Goal: Transaction & Acquisition: Purchase product/service

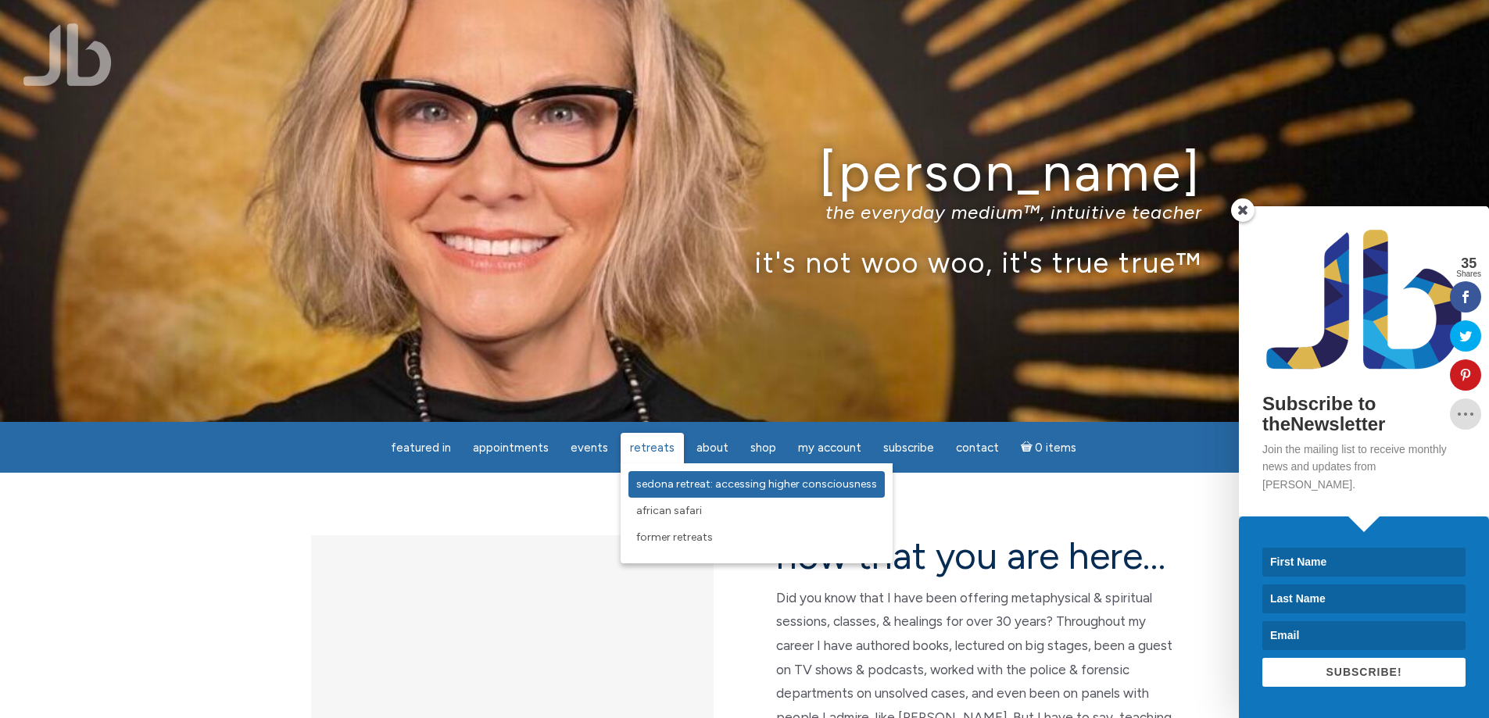
click at [814, 491] on link "Sedona Retreat: Accessing Higher Consciousness" at bounding box center [756, 484] width 256 height 27
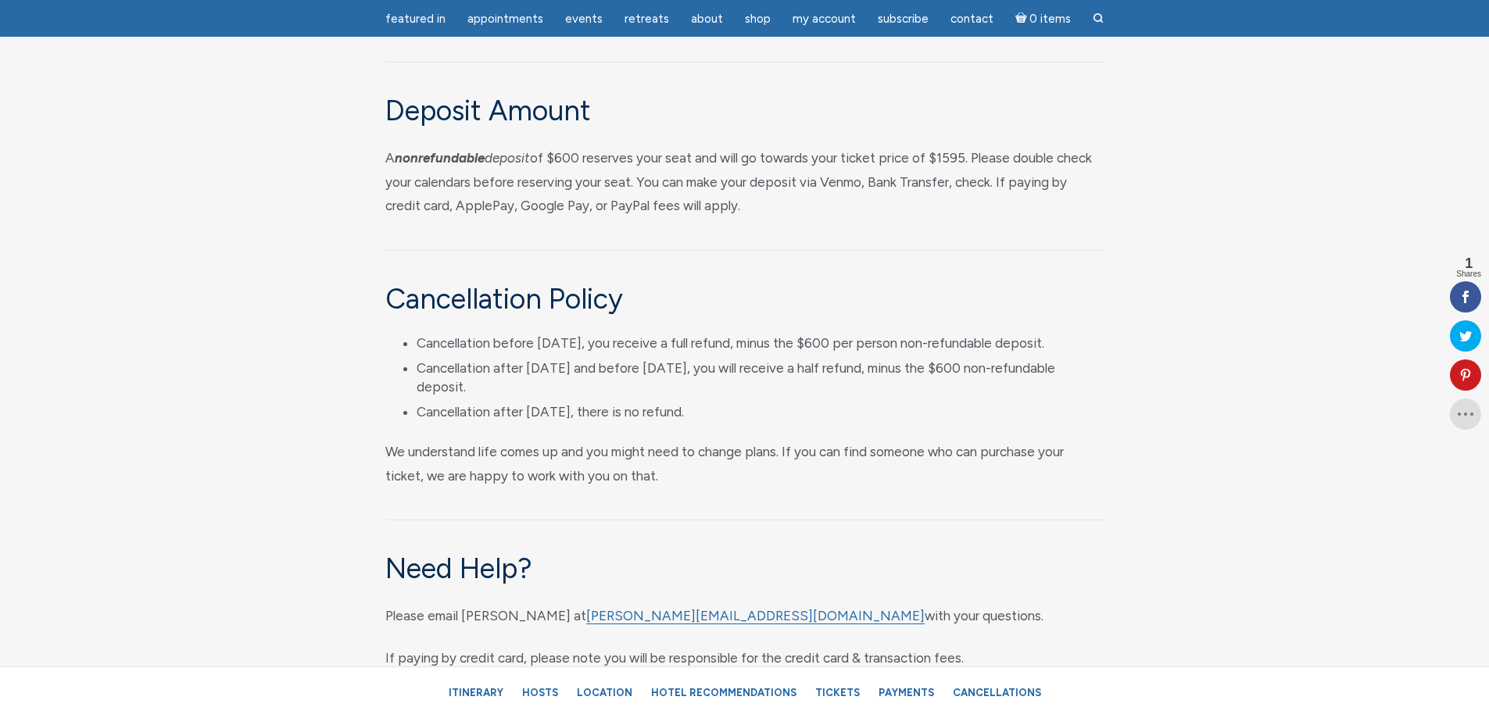
scroll to position [7581, 0]
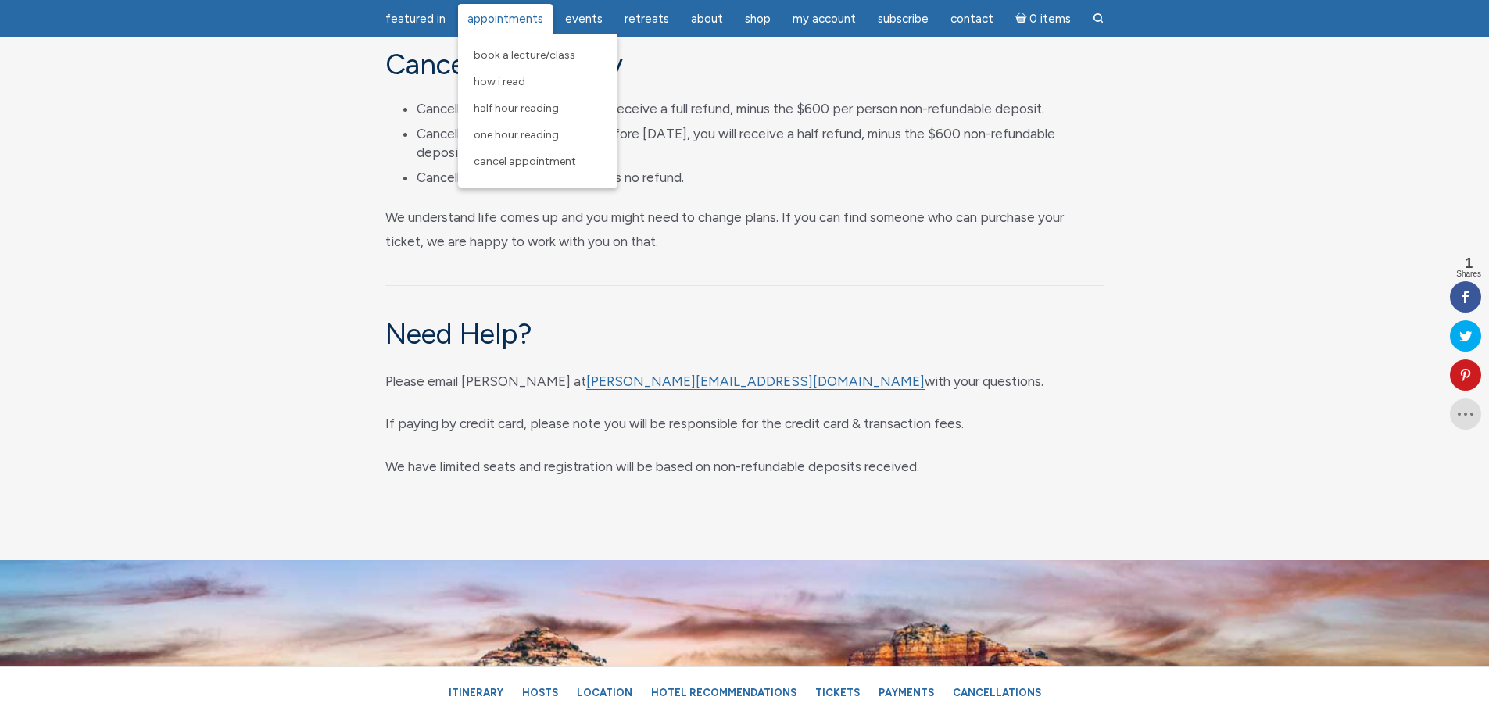
click at [518, 20] on span "Appointments" at bounding box center [505, 19] width 76 height 14
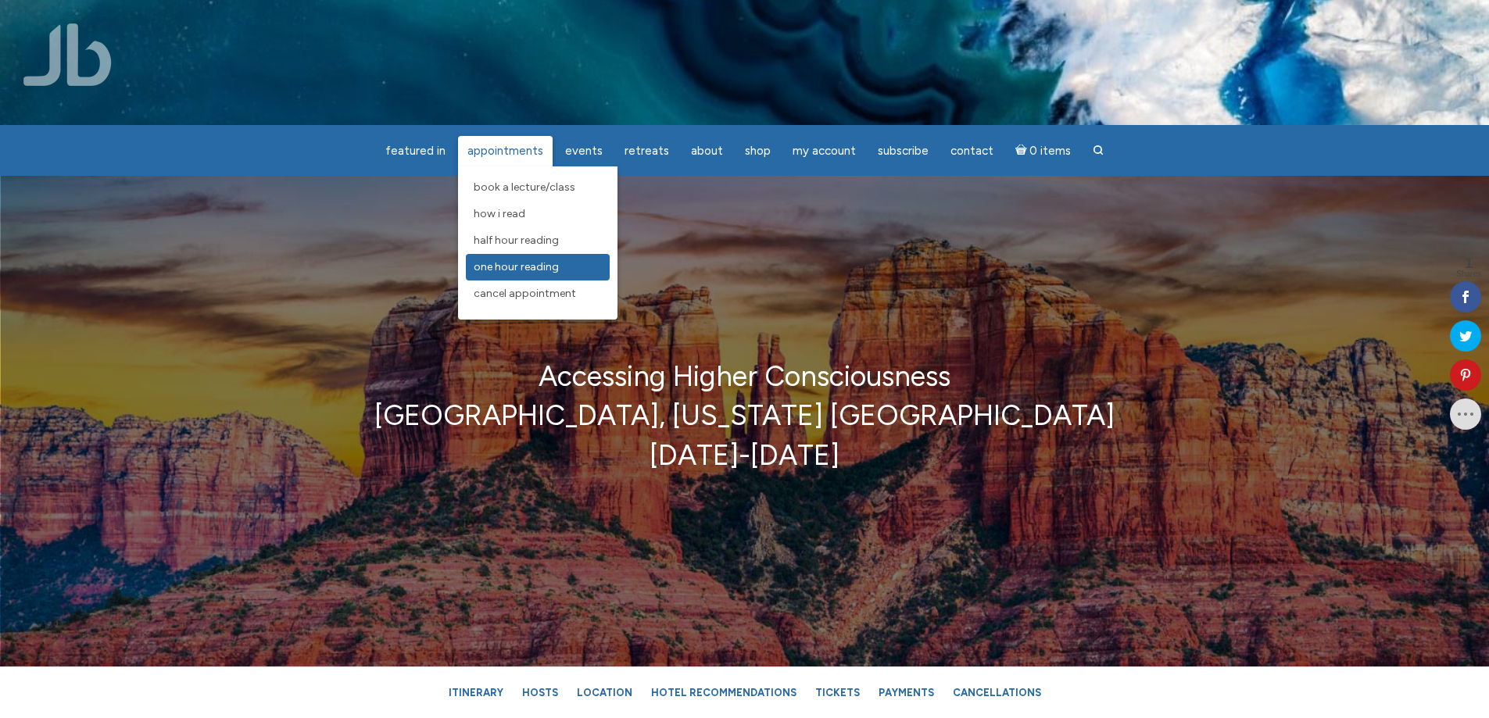
click at [543, 266] on span "One Hour Reading" at bounding box center [516, 266] width 85 height 13
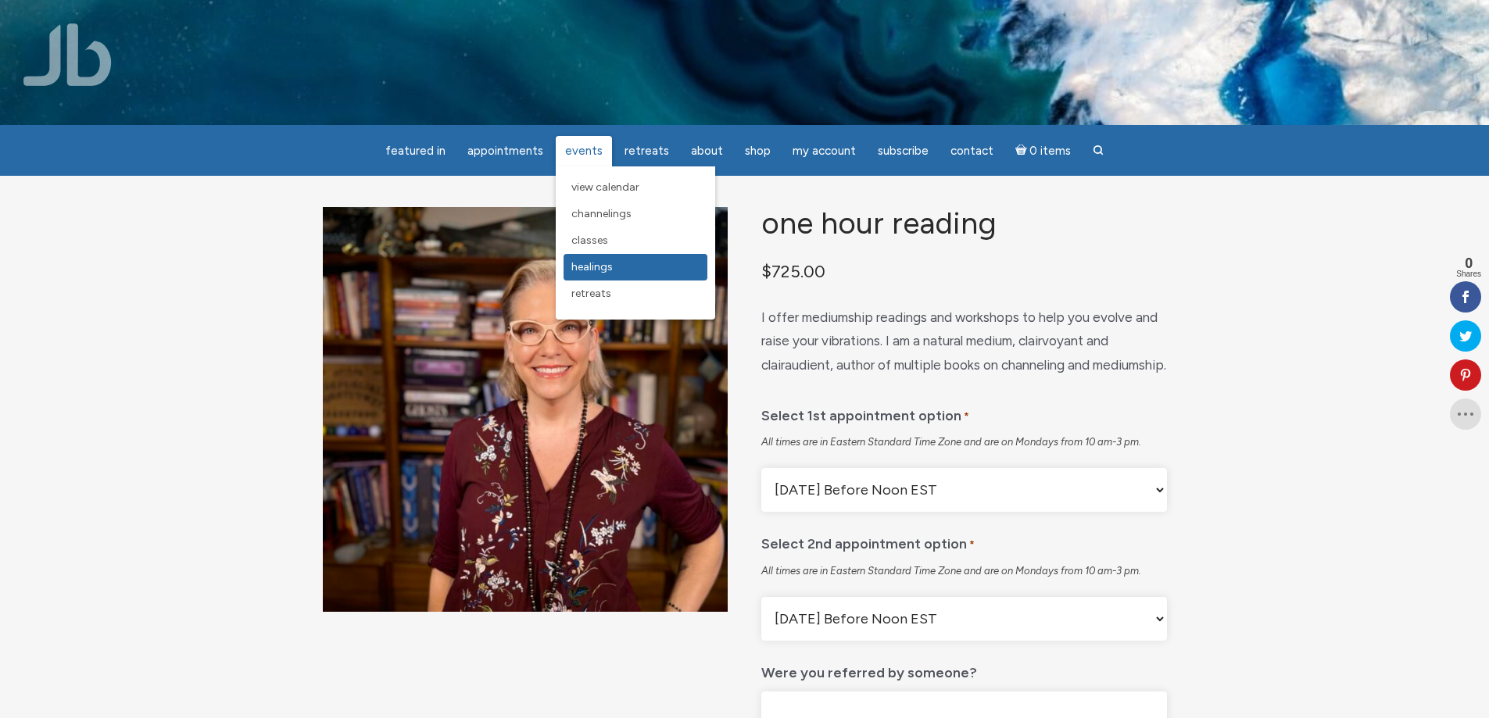
click at [610, 267] on span "Healings" at bounding box center [591, 266] width 41 height 13
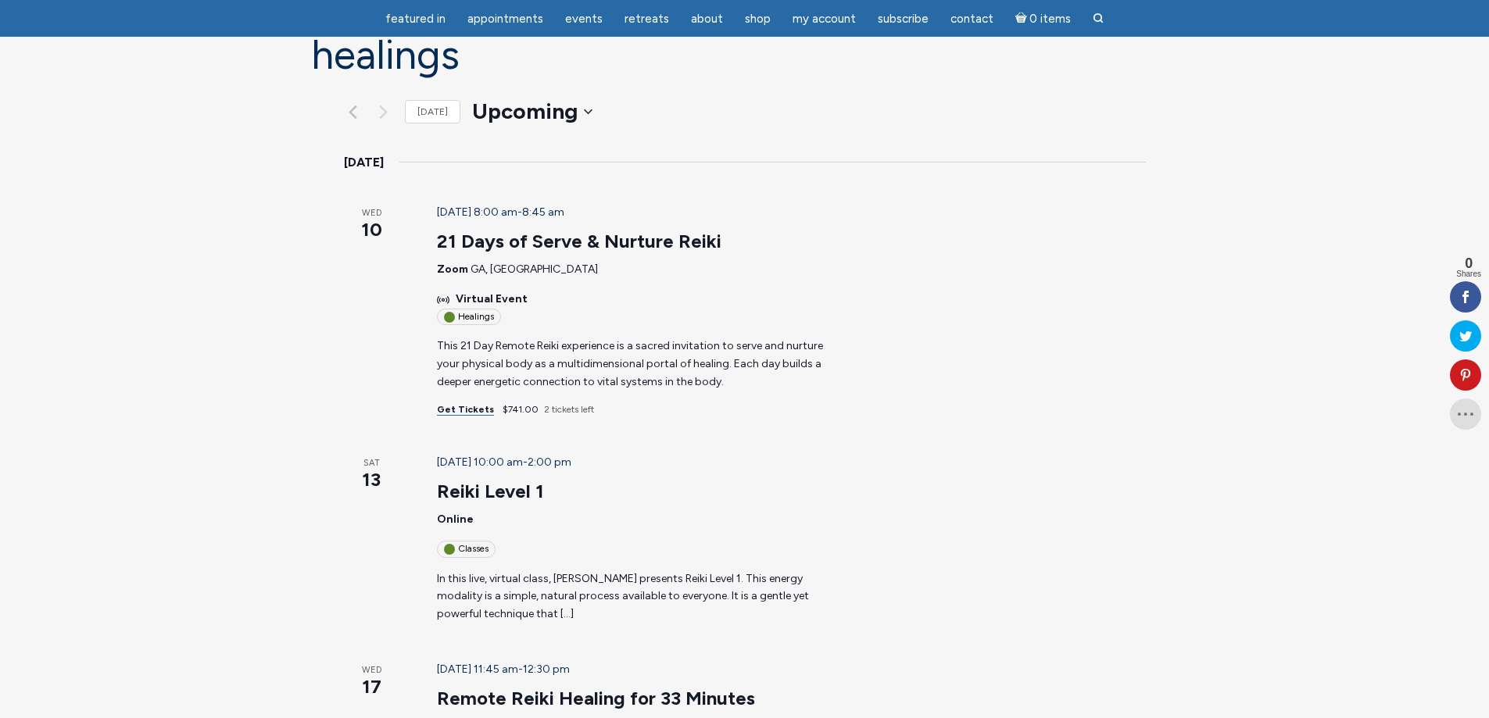
scroll to position [156, 0]
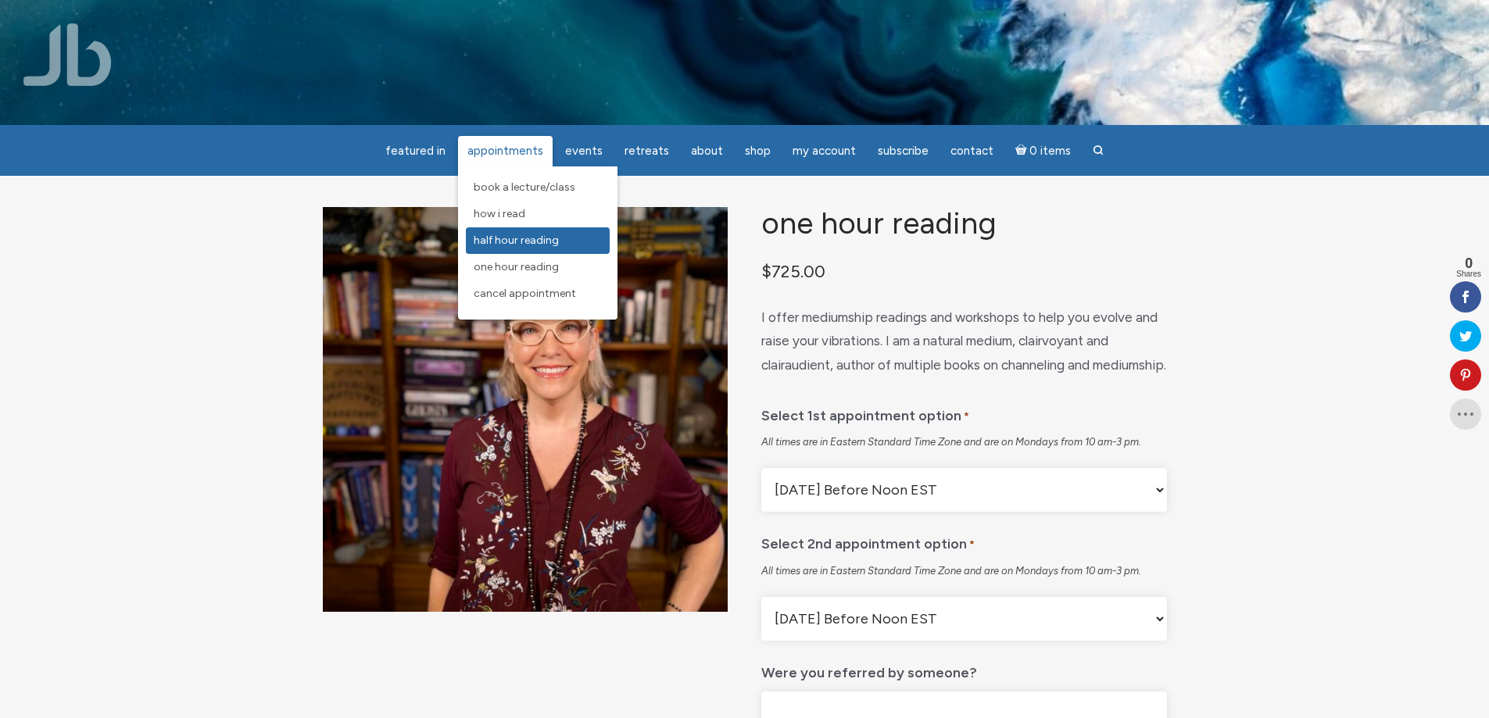
click at [508, 244] on span "Half Hour Reading" at bounding box center [516, 240] width 85 height 13
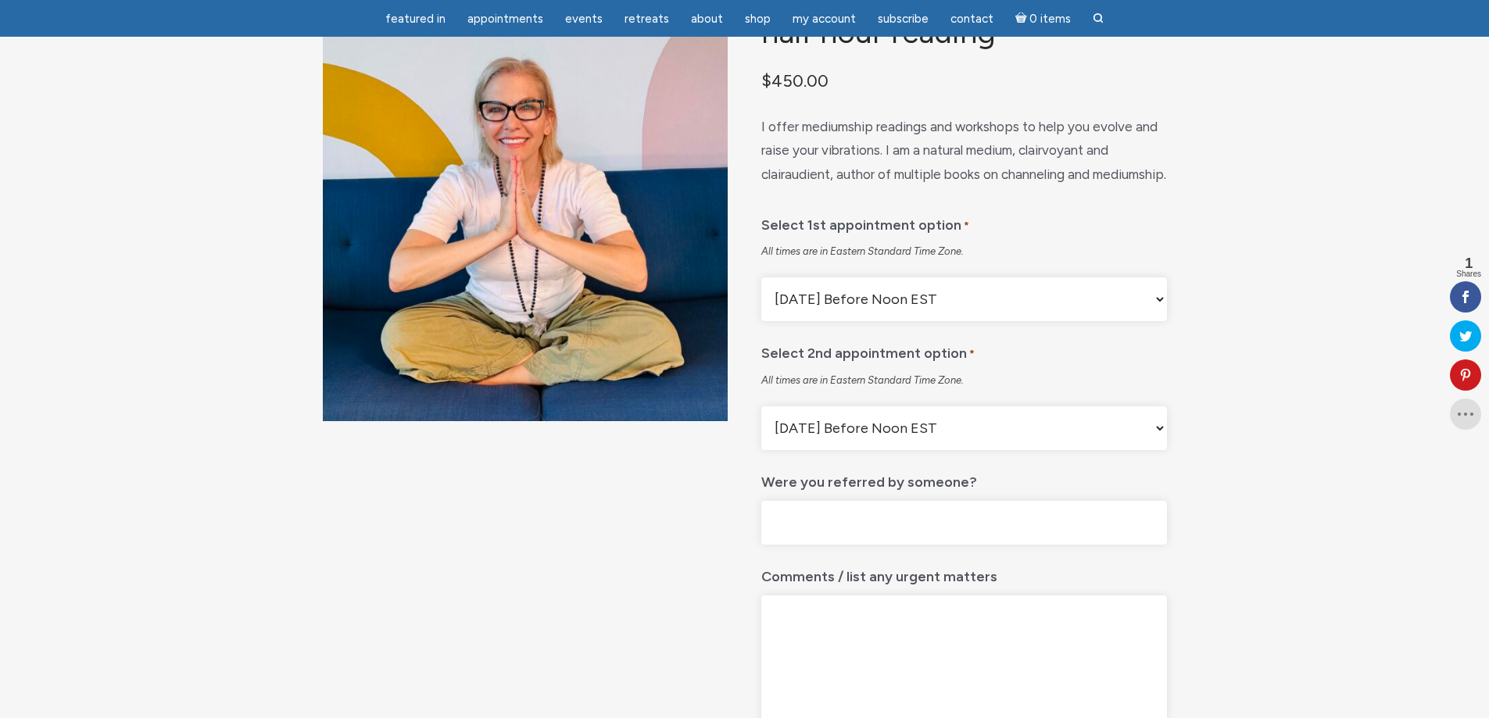
scroll to position [156, 0]
